Goal: Navigation & Orientation: Find specific page/section

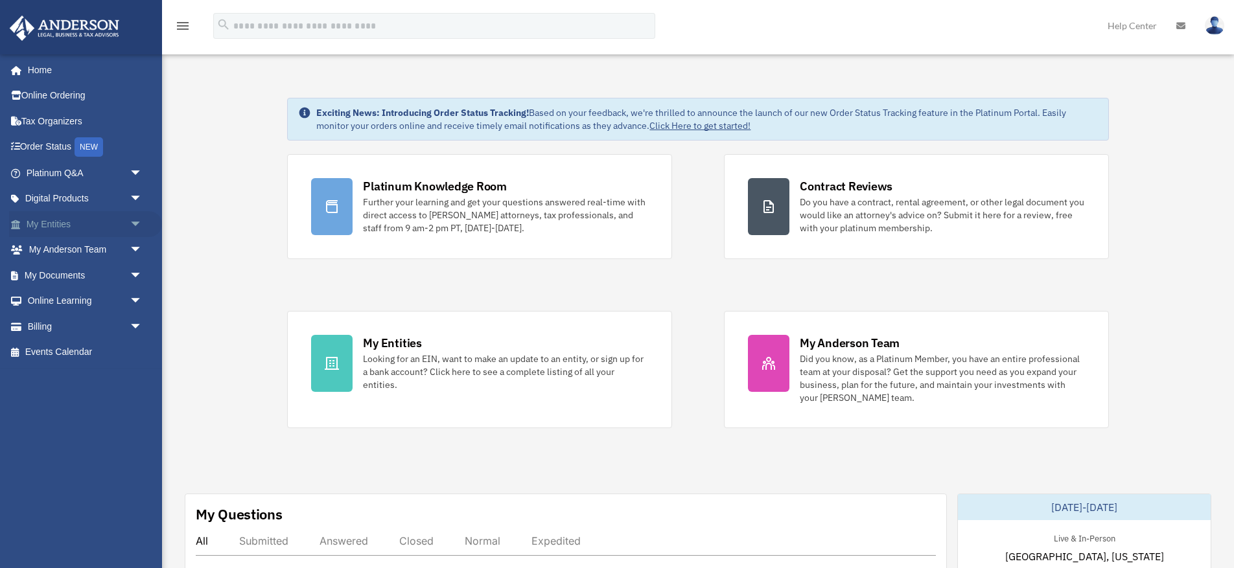
click at [76, 225] on link "My Entities arrow_drop_down" at bounding box center [85, 224] width 153 height 26
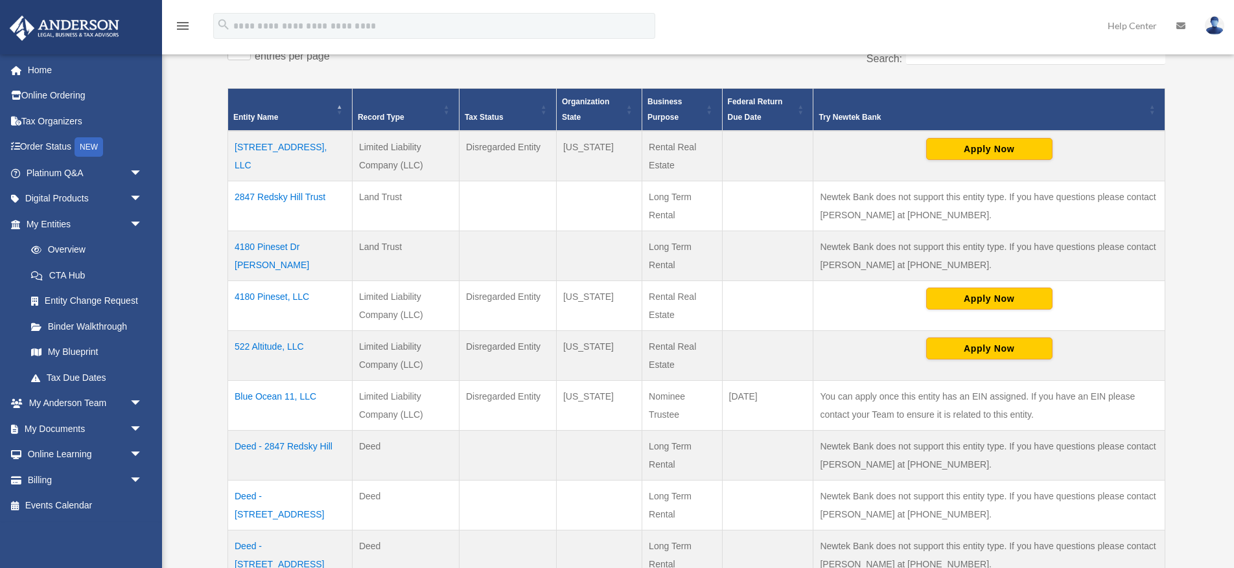
scroll to position [251, 0]
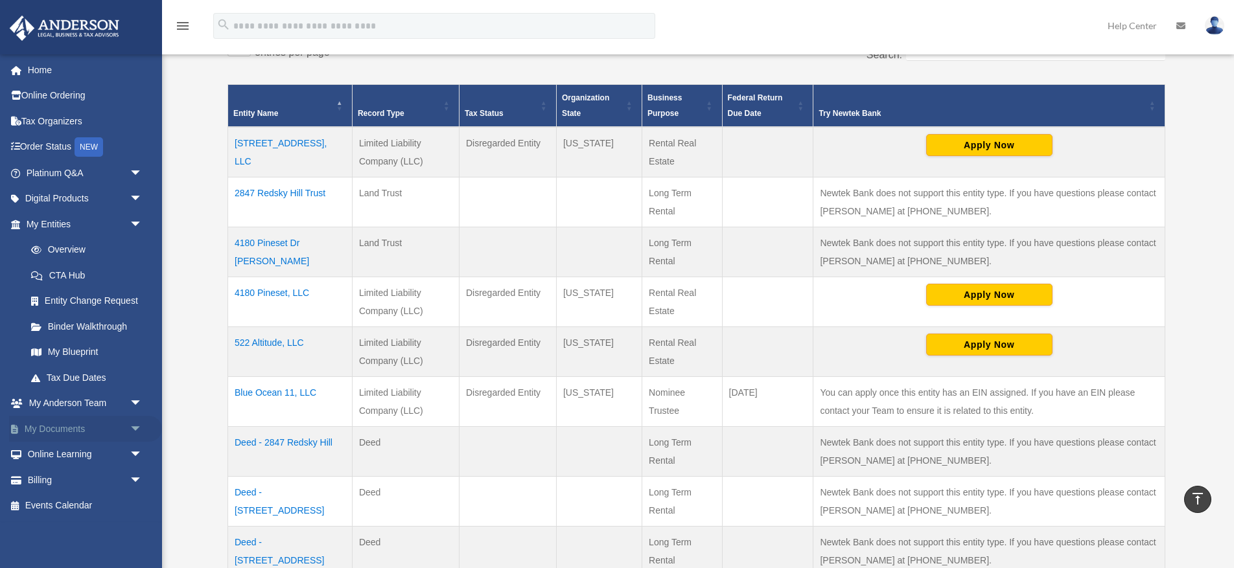
click at [89, 425] on link "My Documents arrow_drop_down" at bounding box center [85, 429] width 153 height 26
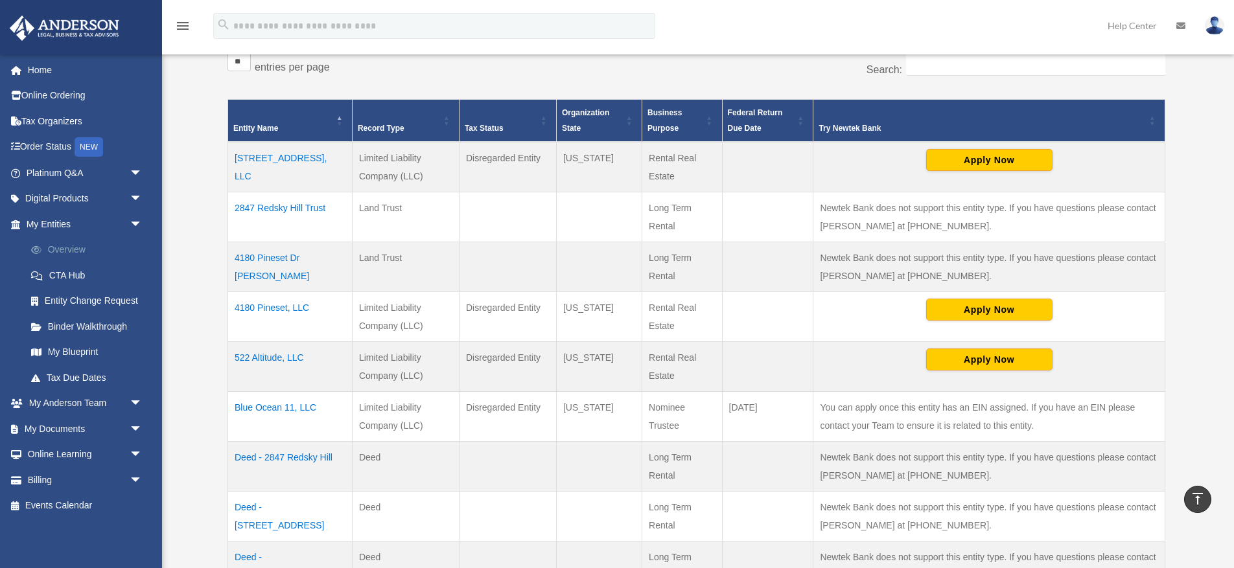
scroll to position [224, 0]
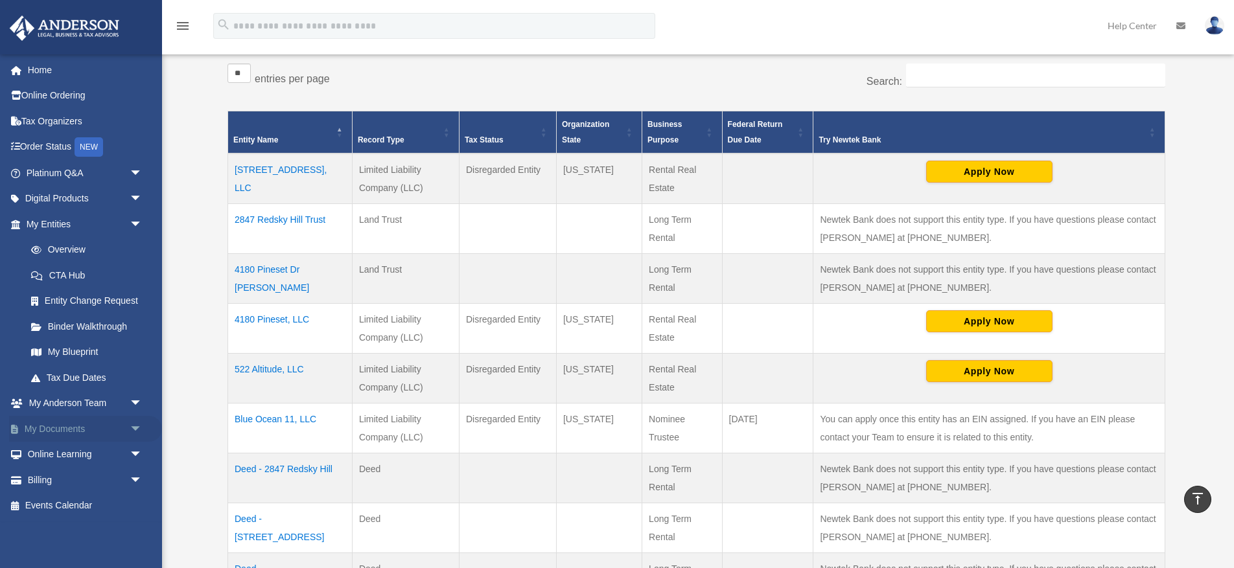
click at [130, 432] on span "arrow_drop_down" at bounding box center [143, 429] width 26 height 27
click at [52, 457] on link "Box" at bounding box center [90, 455] width 144 height 26
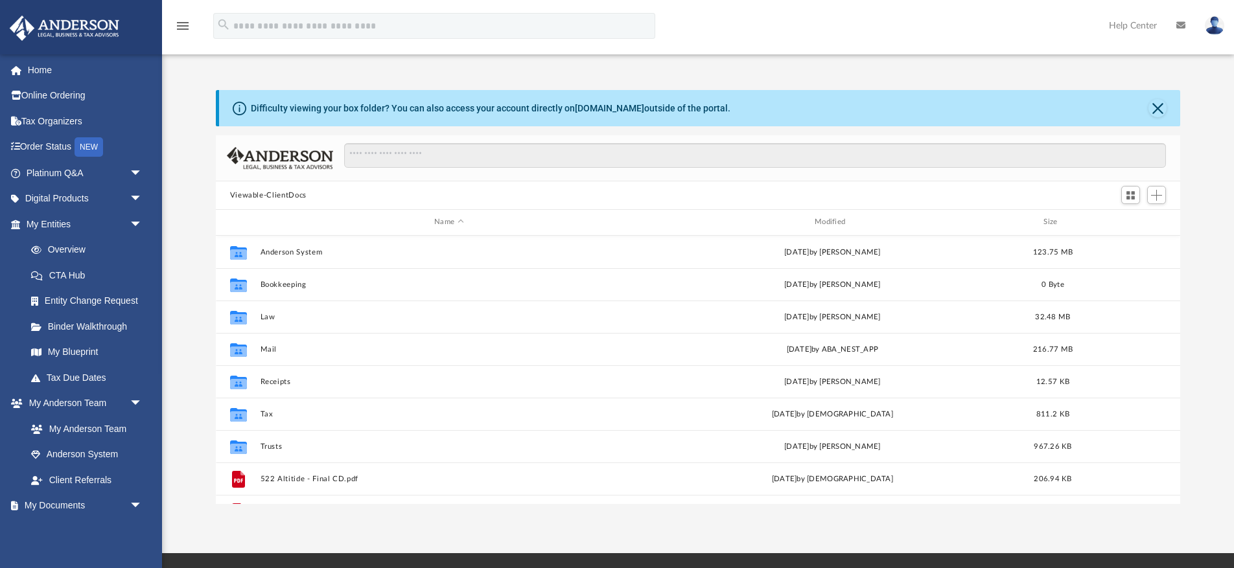
scroll to position [295, 964]
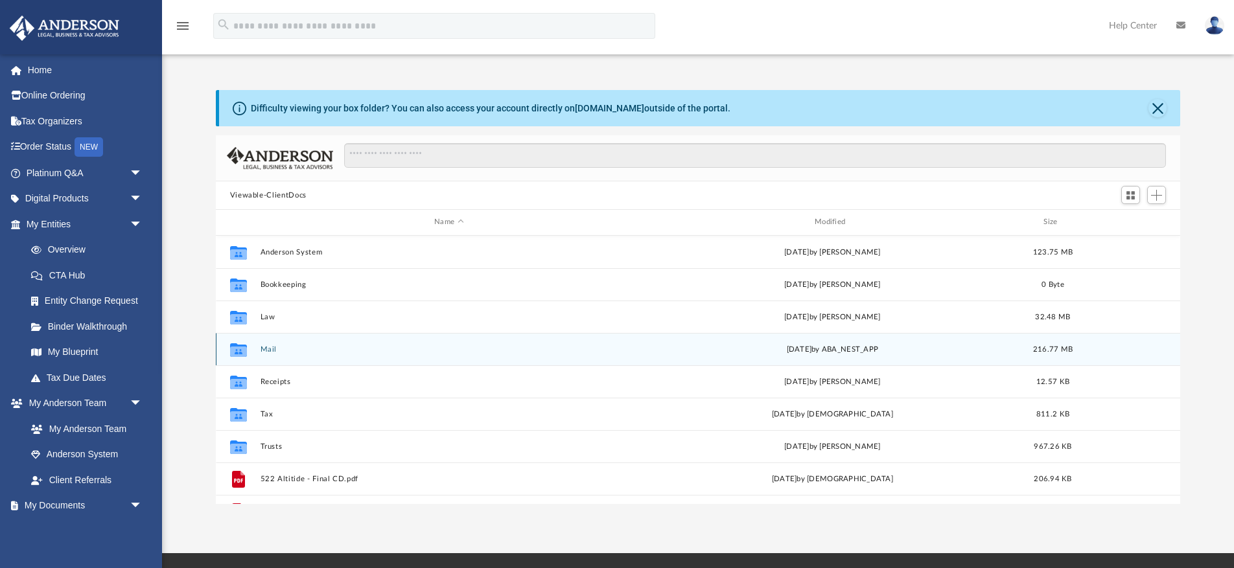
click at [267, 349] on button "Mail" at bounding box center [449, 349] width 378 height 8
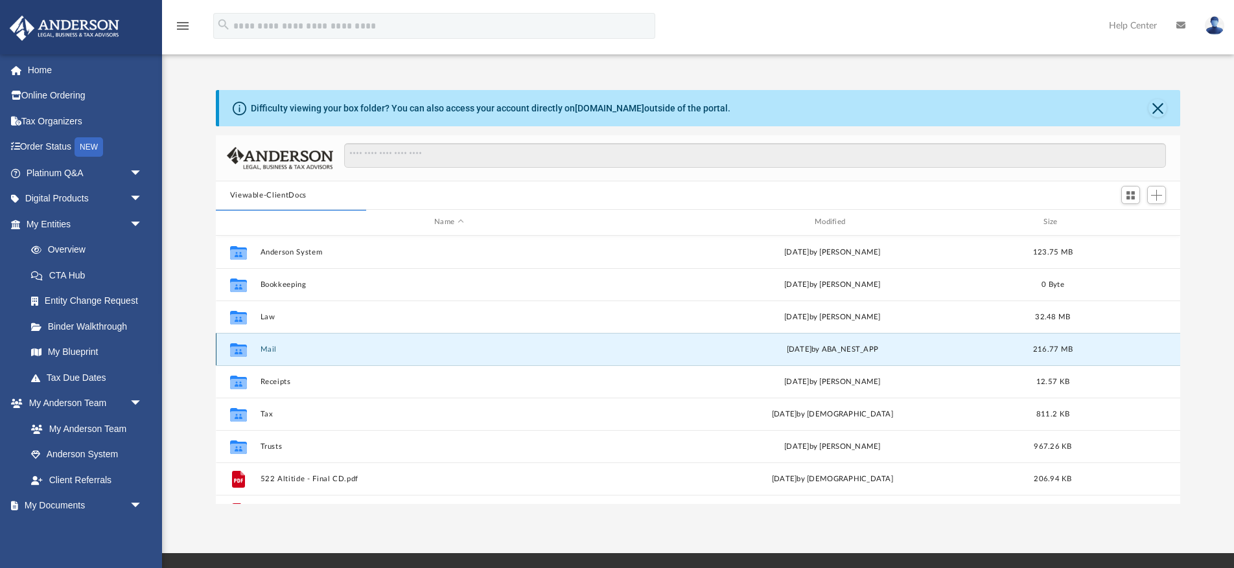
click at [270, 351] on button "Mail" at bounding box center [449, 349] width 378 height 8
click at [268, 351] on button "Mail" at bounding box center [449, 349] width 378 height 8
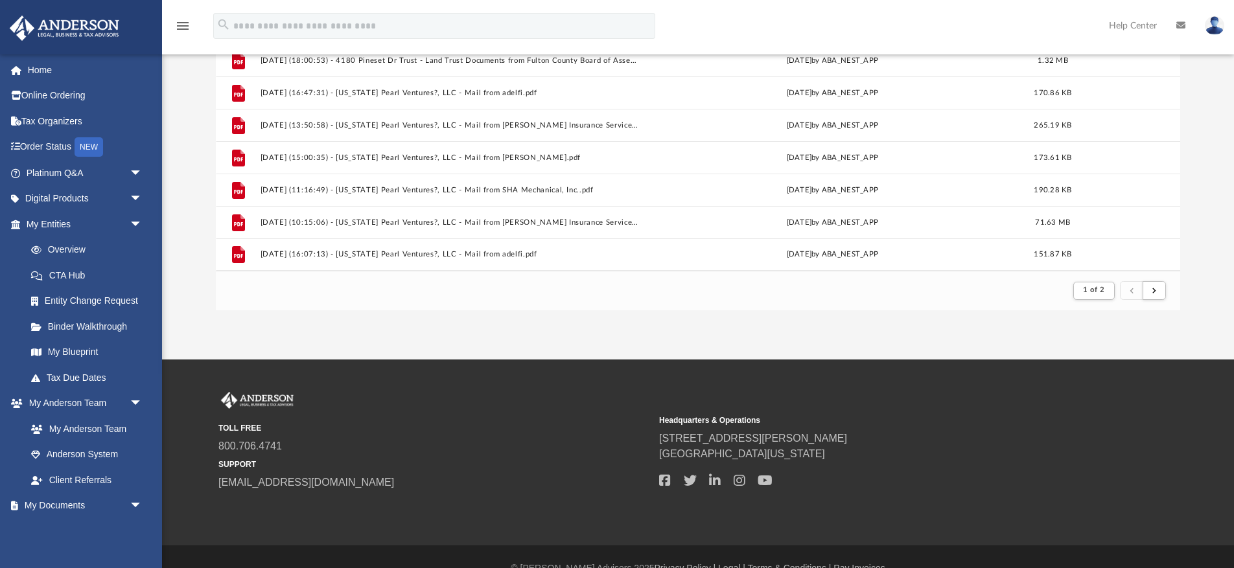
scroll to position [213, 0]
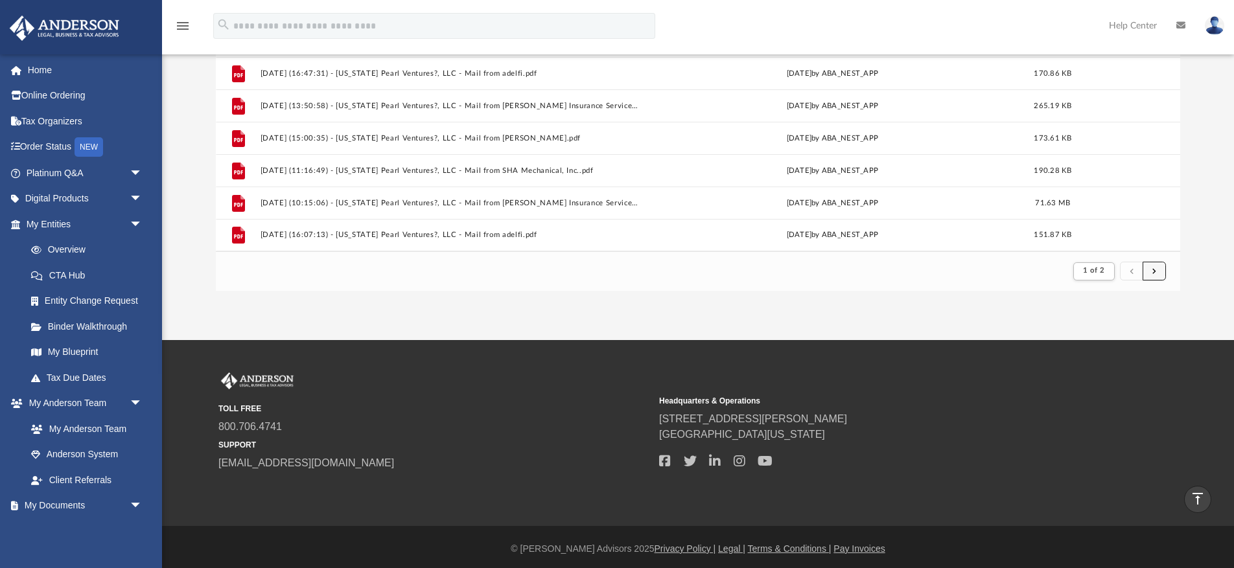
click at [1156, 273] on button "submit" at bounding box center [1153, 271] width 23 height 19
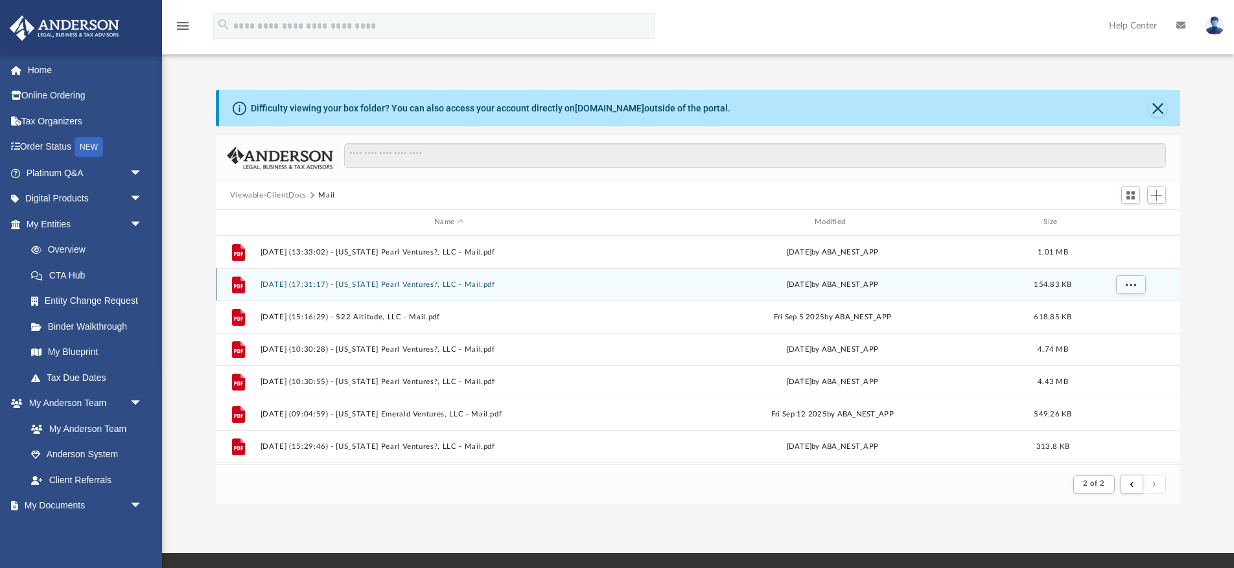
scroll to position [128, 0]
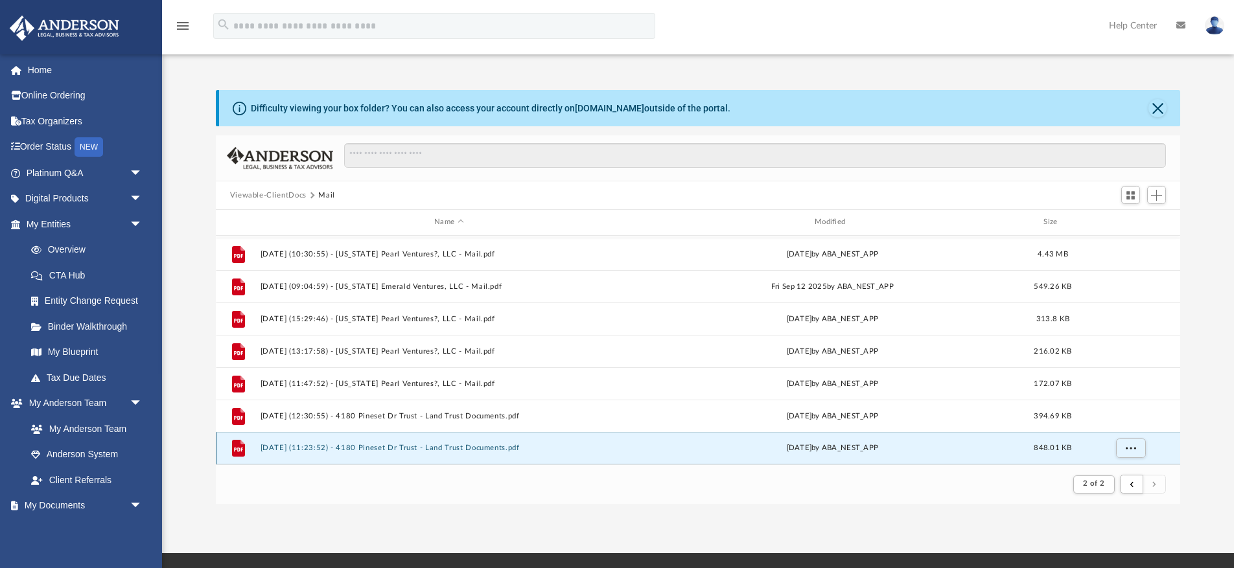
click at [387, 448] on button "[DATE] (11:23:52) - 4180 Pineset Dr Trust - Land Trust Documents.pdf" at bounding box center [449, 448] width 378 height 8
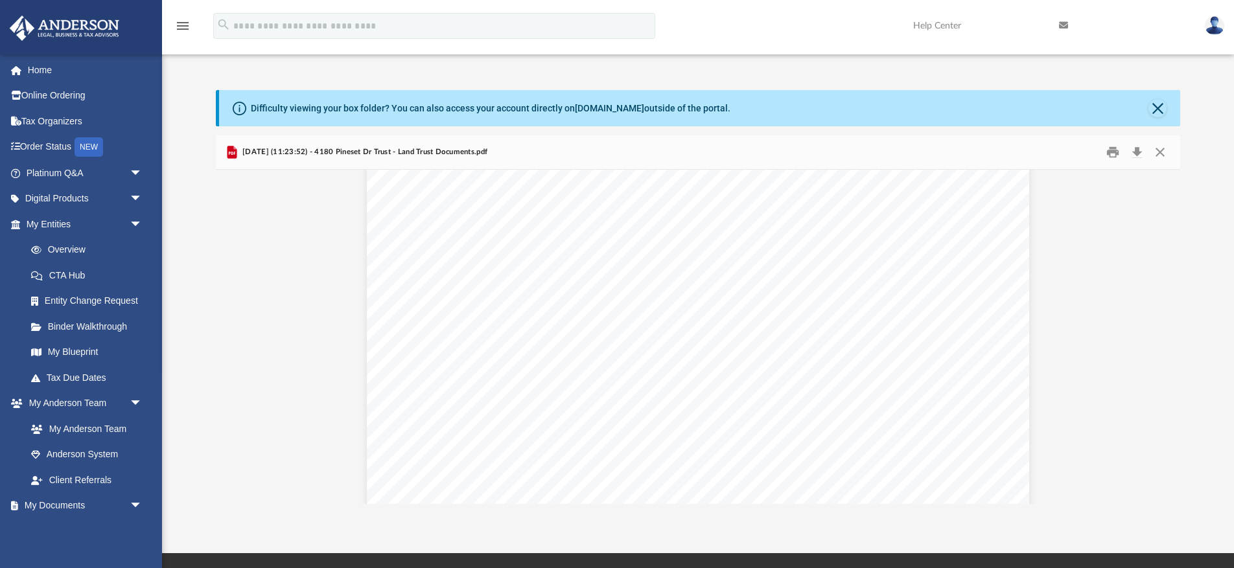
scroll to position [0, 0]
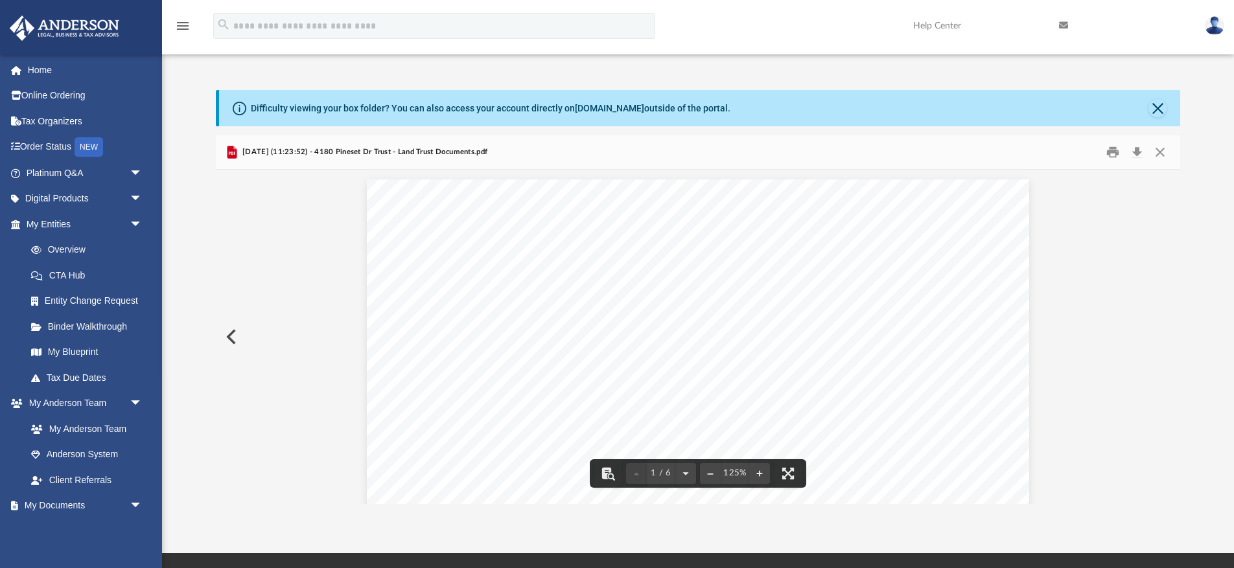
click at [230, 336] on button "Preview" at bounding box center [230, 337] width 29 height 36
click at [1171, 338] on button "Preview" at bounding box center [1166, 337] width 29 height 36
